Goal: Check status: Check status

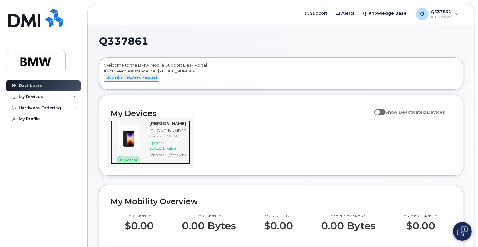
click at [155, 139] on div "Carrier: T-Mobile" at bounding box center [168, 135] width 38 height 5
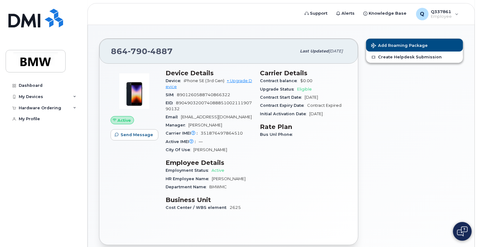
scroll to position [5, 0]
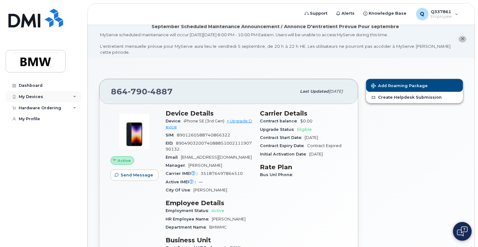
click at [40, 98] on div "My Devices" at bounding box center [31, 96] width 24 height 5
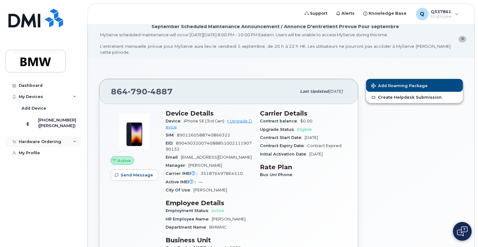
click at [75, 143] on icon at bounding box center [74, 141] width 3 height 3
click at [62, 159] on link "My Orders" at bounding box center [49, 153] width 65 height 12
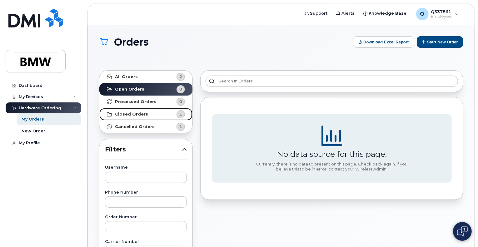
click at [137, 115] on strong "Closed Orders" at bounding box center [131, 114] width 33 height 5
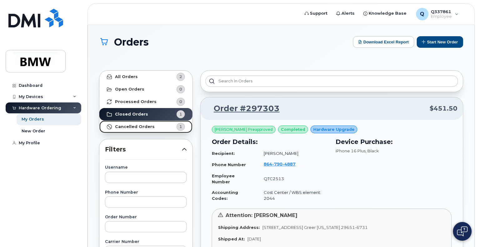
click at [138, 128] on strong "Cancelled Orders" at bounding box center [135, 126] width 40 height 5
